Goal: Transaction & Acquisition: Download file/media

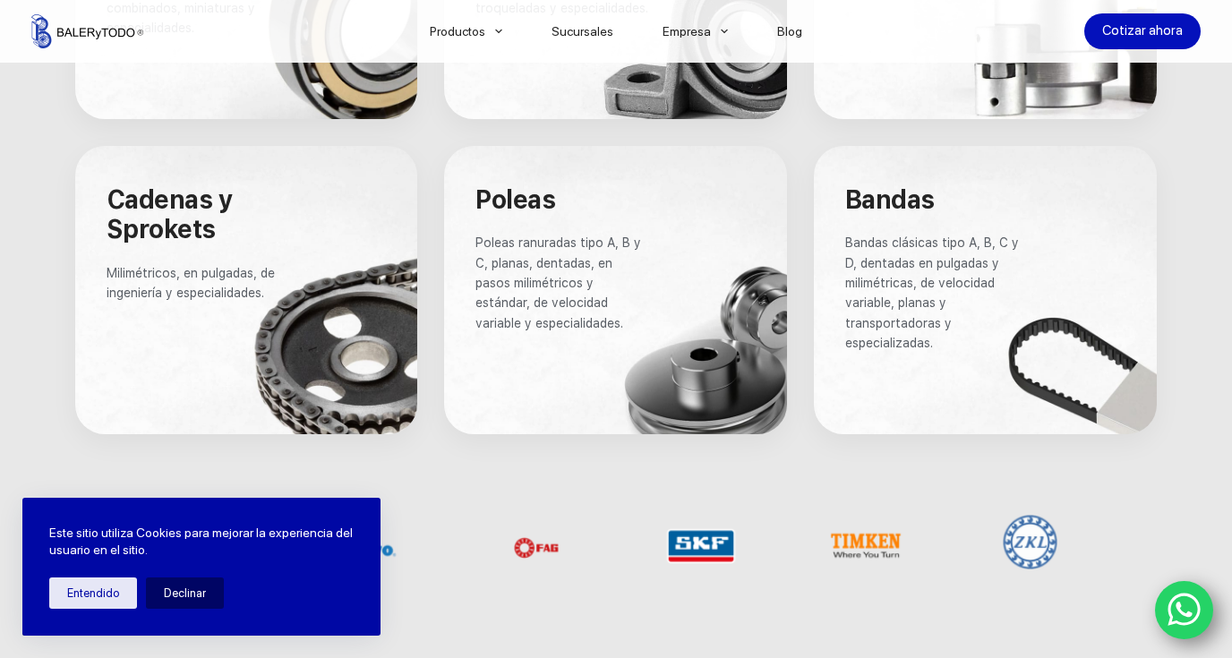
scroll to position [1354, 0]
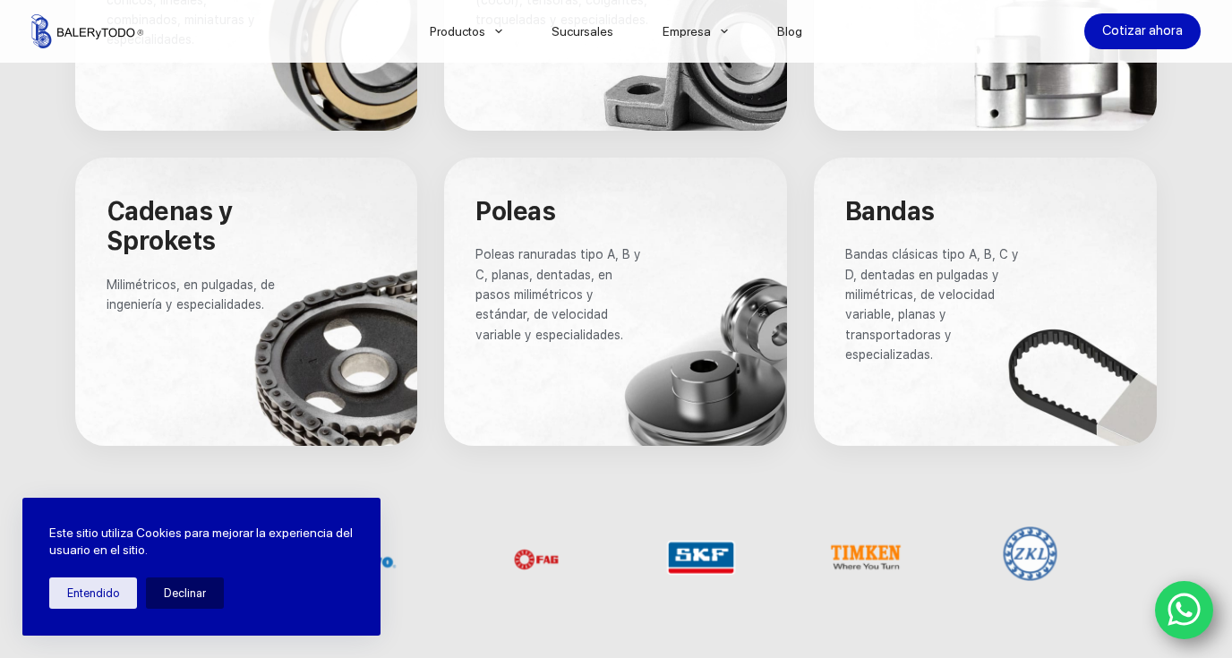
click at [926, 225] on span "Bandas" at bounding box center [890, 211] width 90 height 30
click at [919, 219] on span "Bandas" at bounding box center [890, 211] width 90 height 30
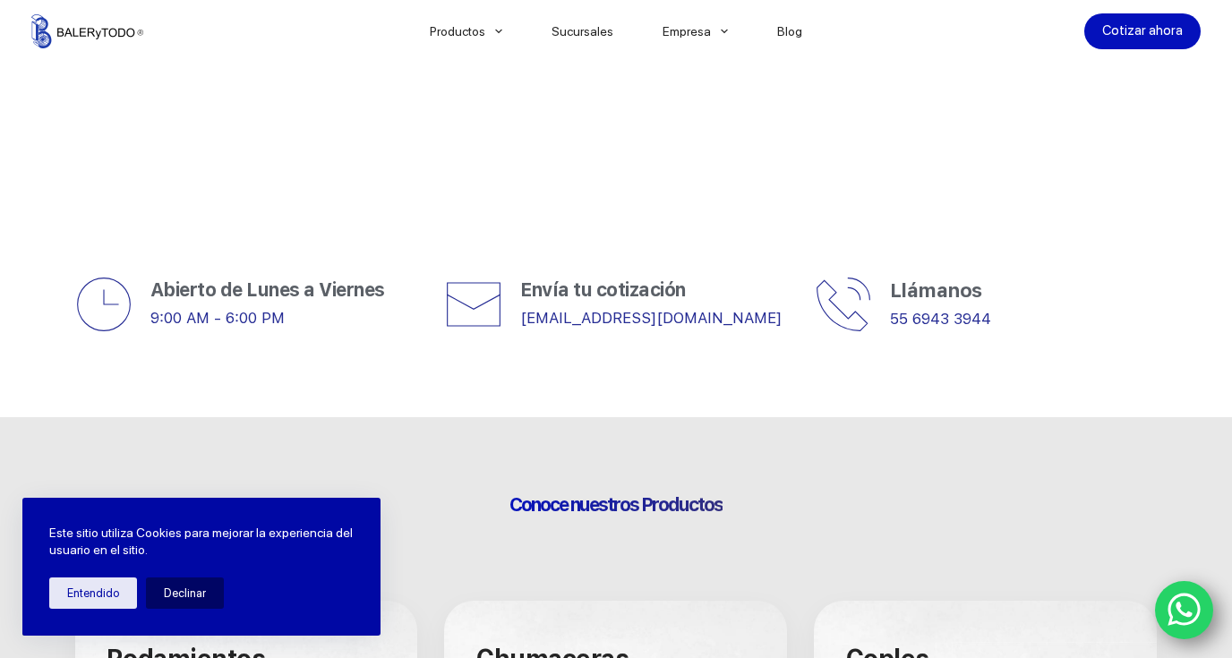
scroll to position [547, 0]
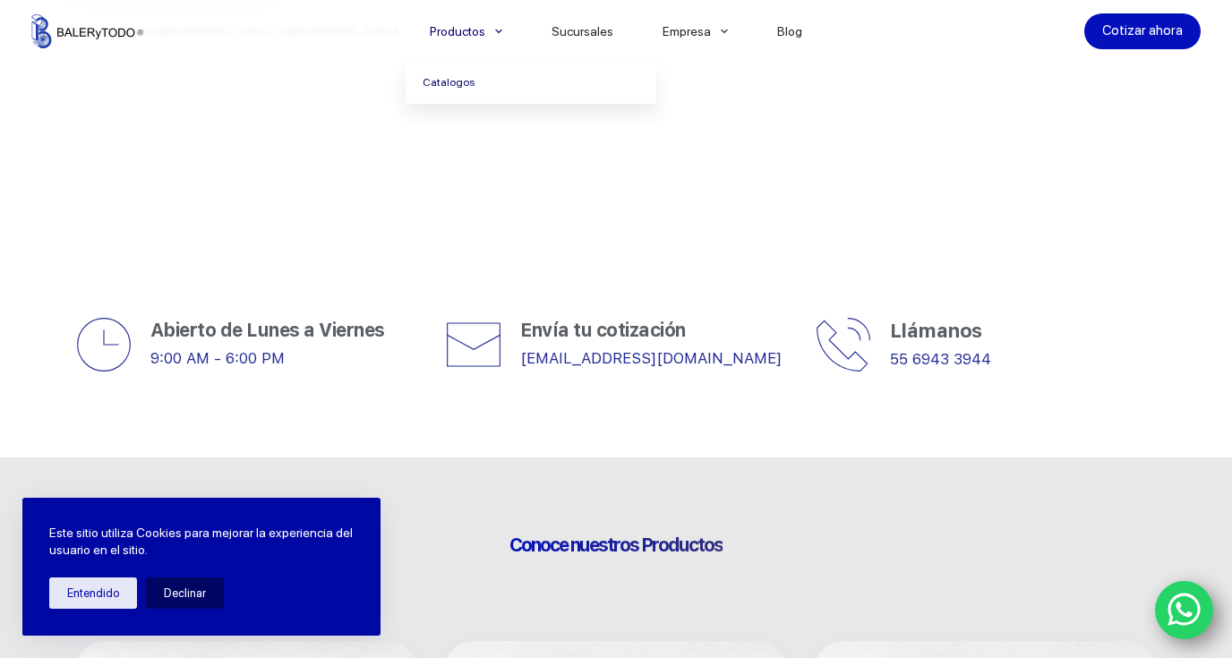
click at [451, 80] on link "Catalogos" at bounding box center [531, 83] width 251 height 41
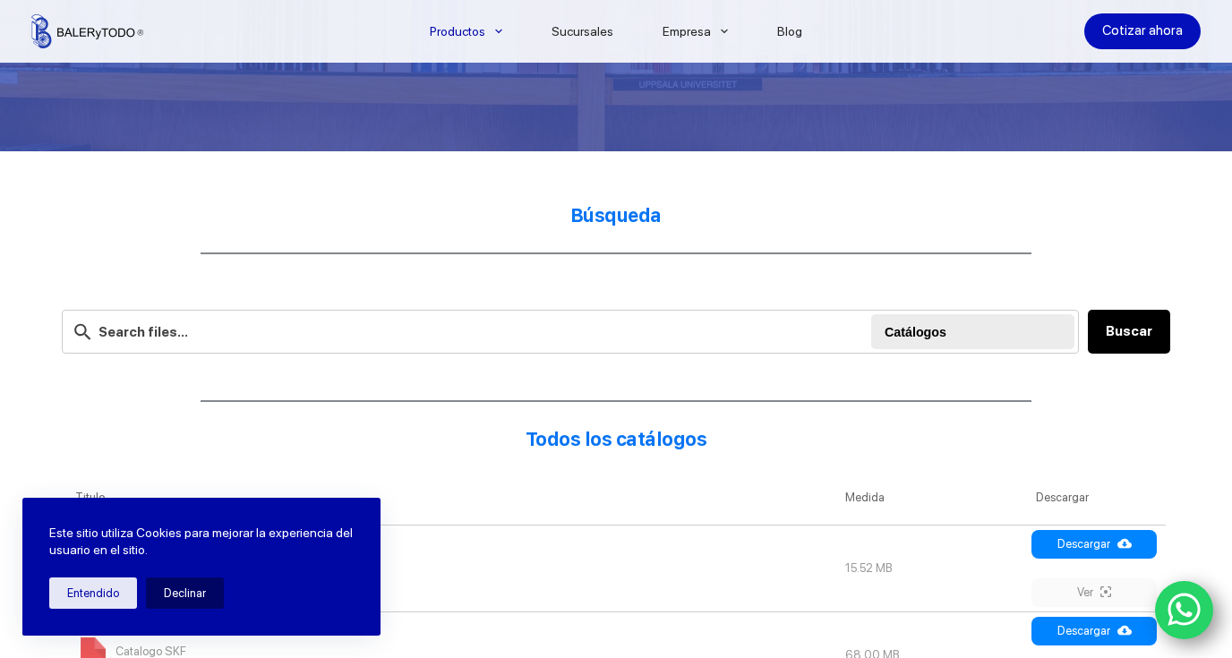
scroll to position [380, 0]
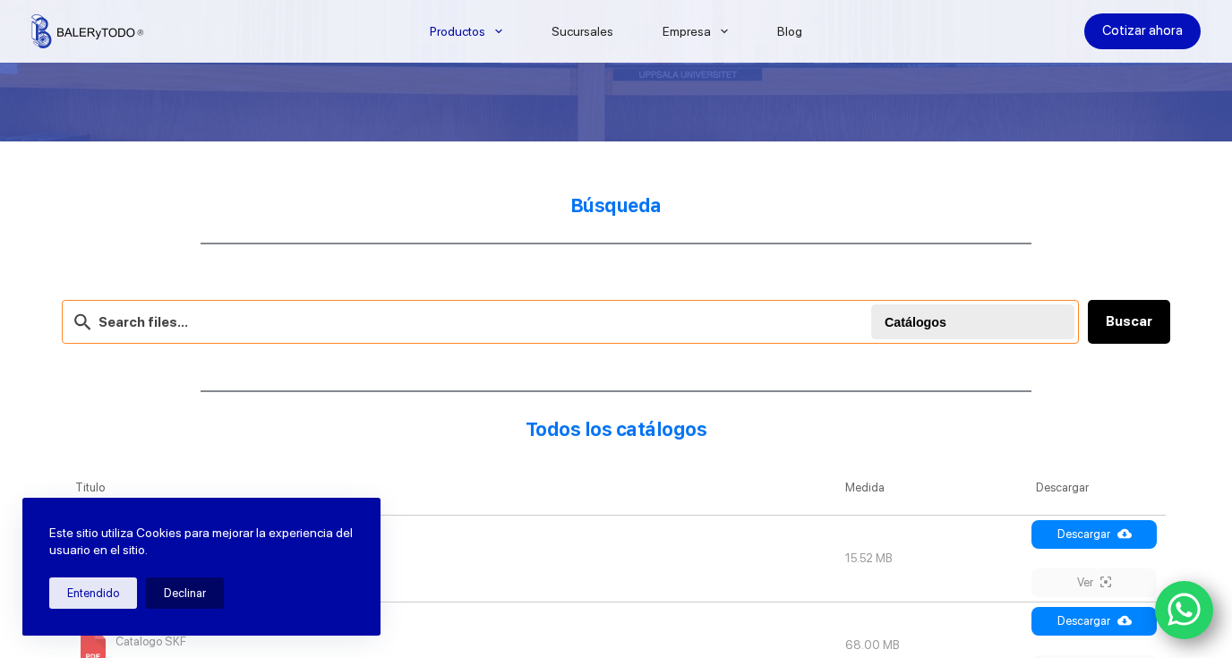
click at [425, 329] on input "text" at bounding box center [570, 322] width 1017 height 44
type input "gates"
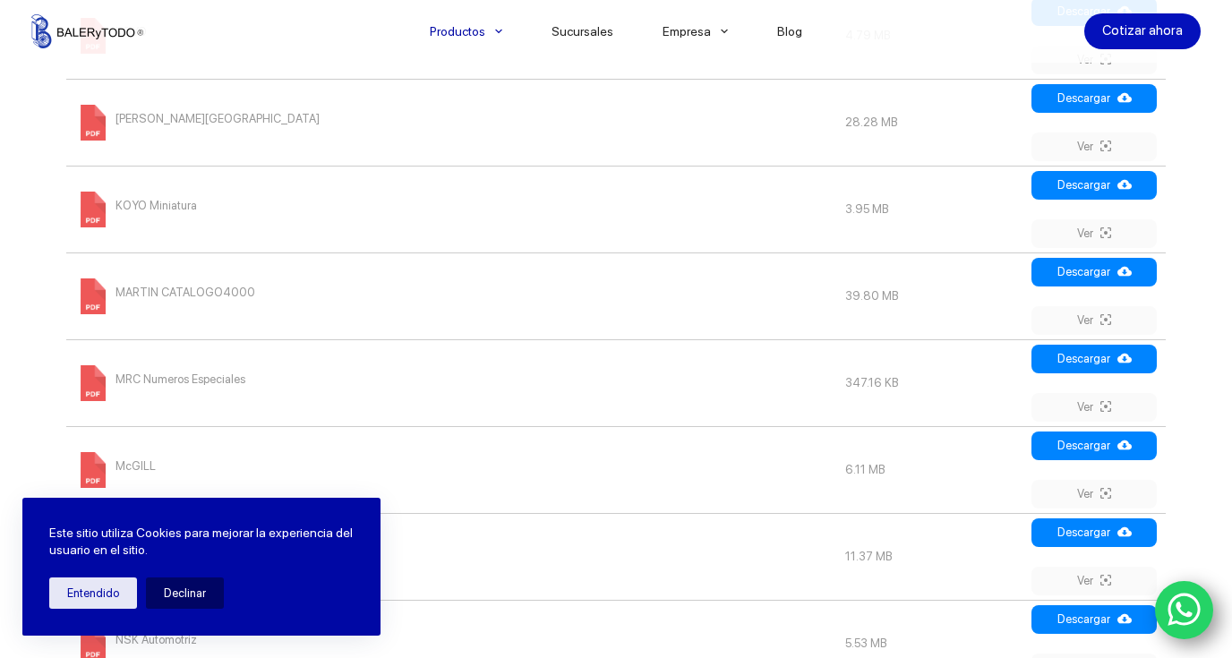
scroll to position [1736, 0]
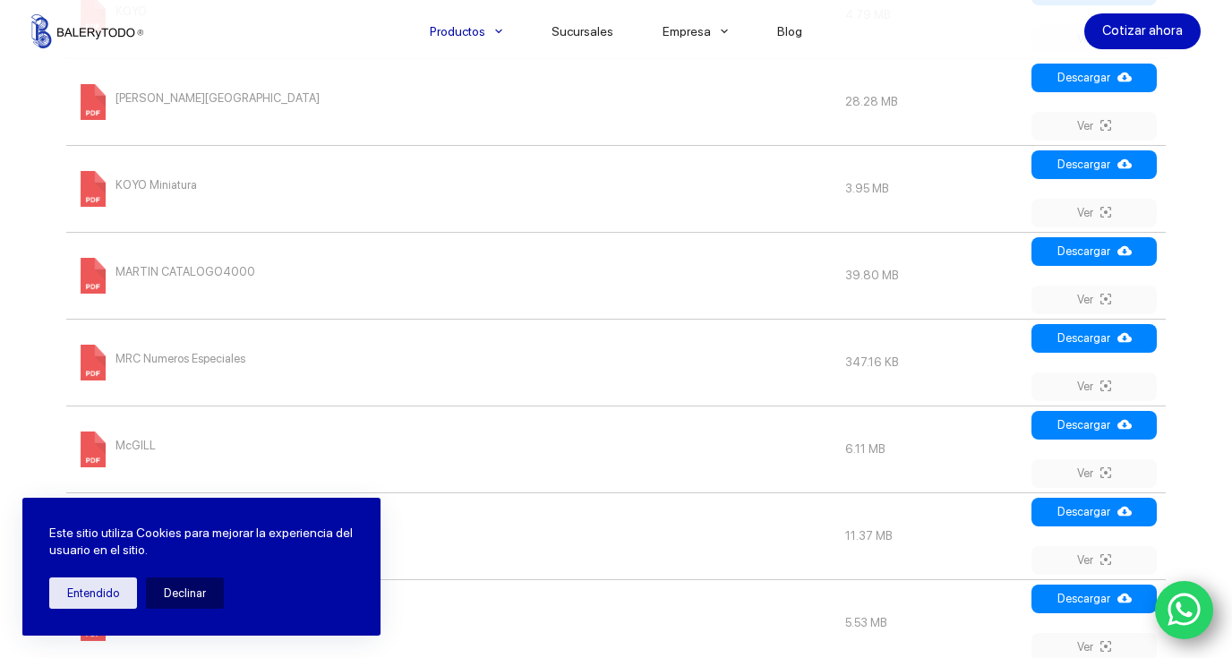
click at [192, 264] on span "MARTIN CATALOGO4000" at bounding box center [185, 272] width 140 height 29
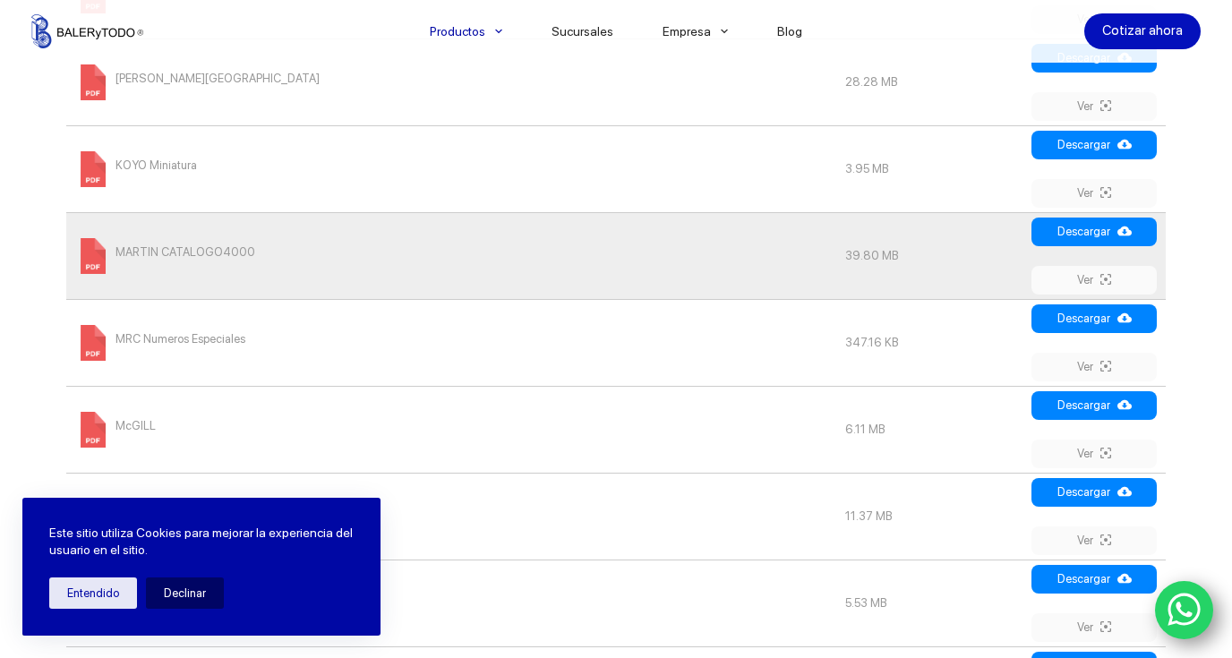
scroll to position [1756, 0]
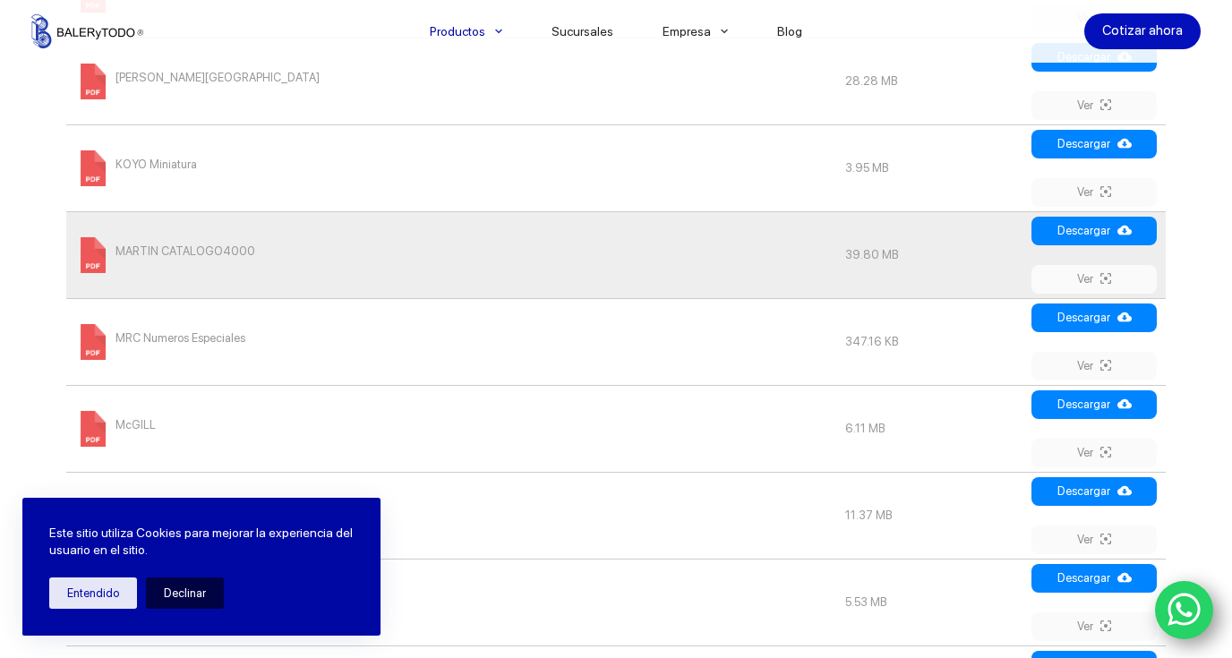
click at [175, 593] on button "Declinar" at bounding box center [185, 592] width 78 height 31
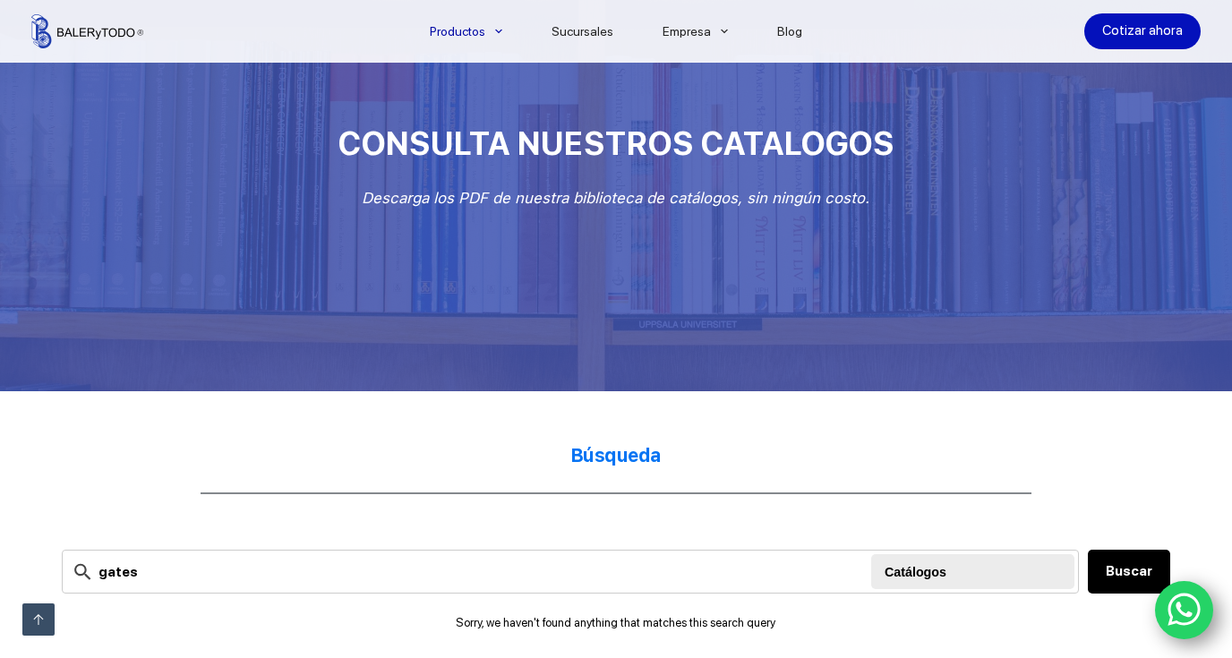
scroll to position [0, 0]
